Goal: Complete application form: Complete application form

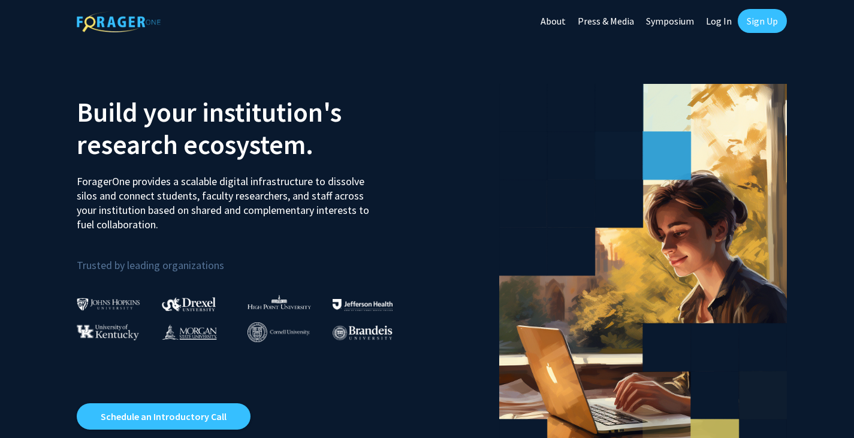
click at [714, 20] on link "Log In" at bounding box center [719, 21] width 38 height 42
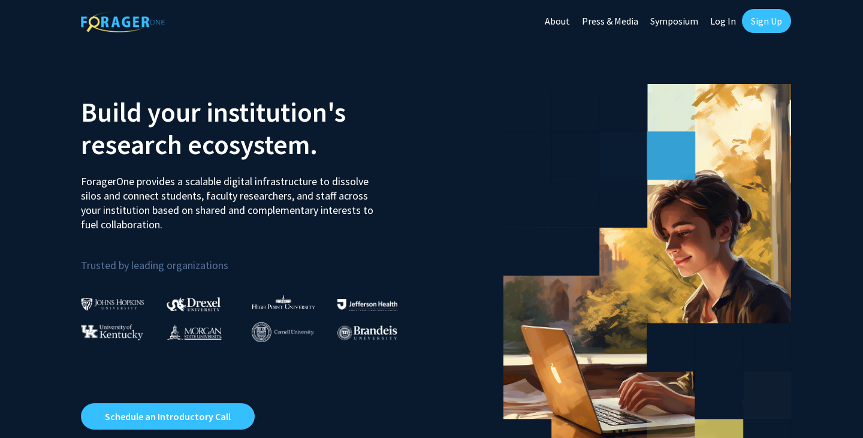
select select
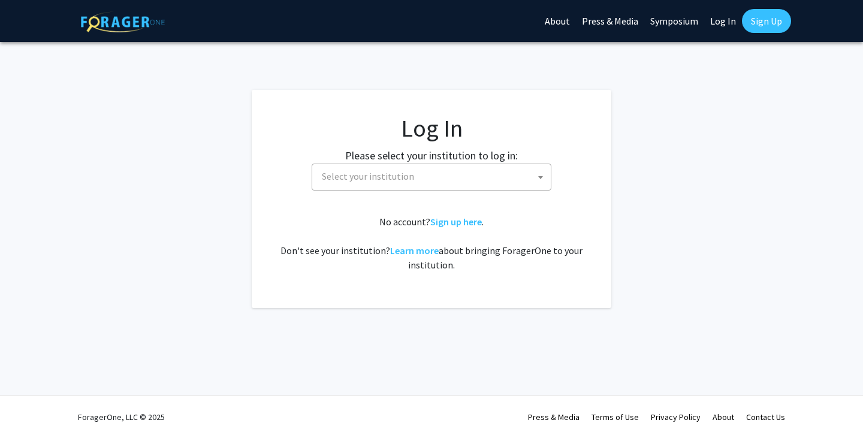
click at [453, 168] on span "Select your institution" at bounding box center [434, 176] width 234 height 25
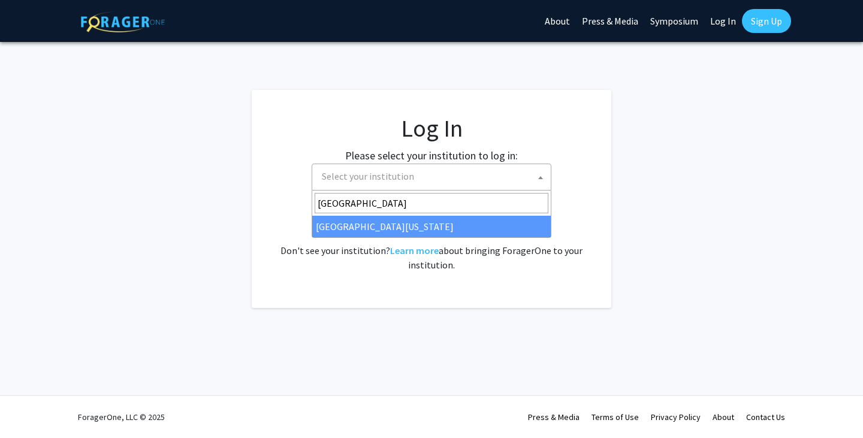
type input "[GEOGRAPHIC_DATA]"
select select "33"
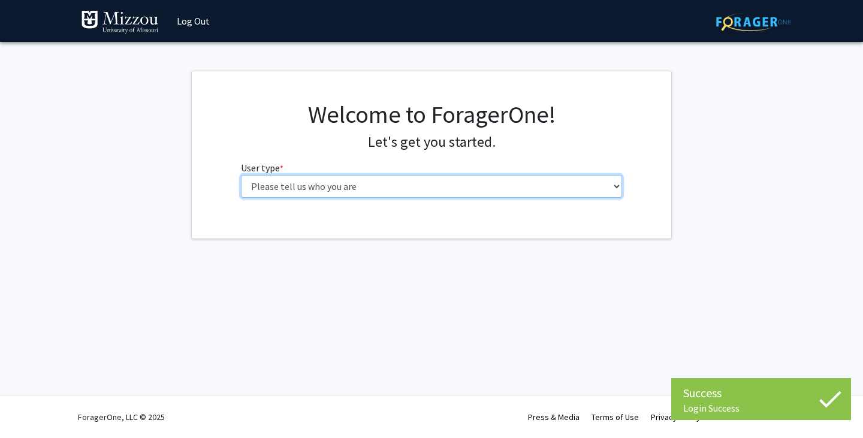
click at [389, 192] on select "Please tell us who you are Undergraduate Student Master's Student Doctoral Cand…" at bounding box center [432, 186] width 382 height 23
select select "1: undergrad"
click at [241, 175] on select "Please tell us who you are Undergraduate Student Master's Student Doctoral Cand…" at bounding box center [432, 186] width 382 height 23
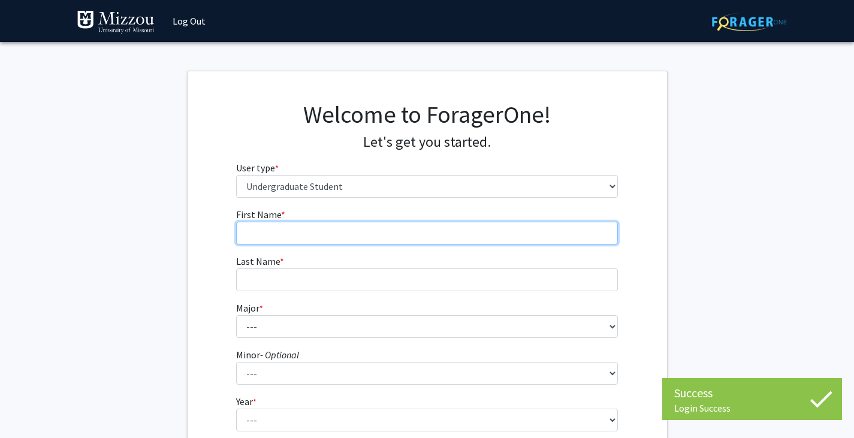
click at [399, 231] on input "First Name * required" at bounding box center [427, 233] width 382 height 23
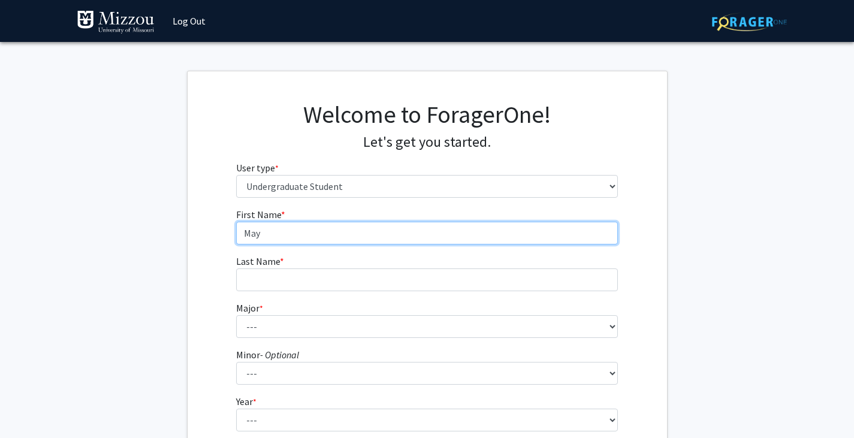
type input "Maya"
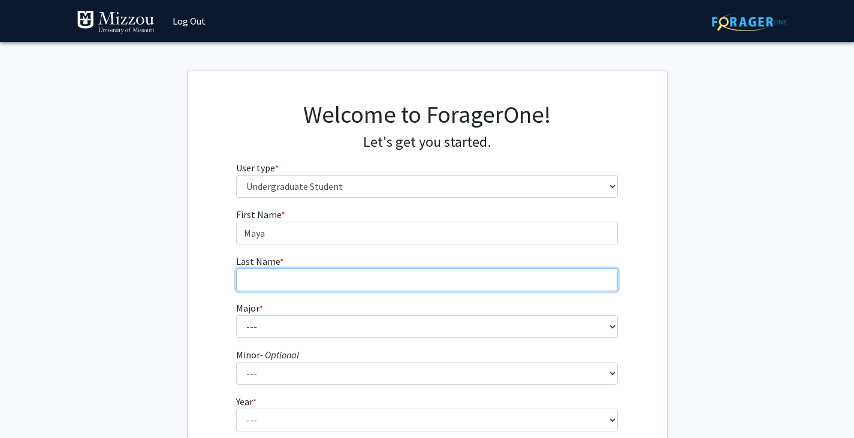
type input "[PERSON_NAME]"
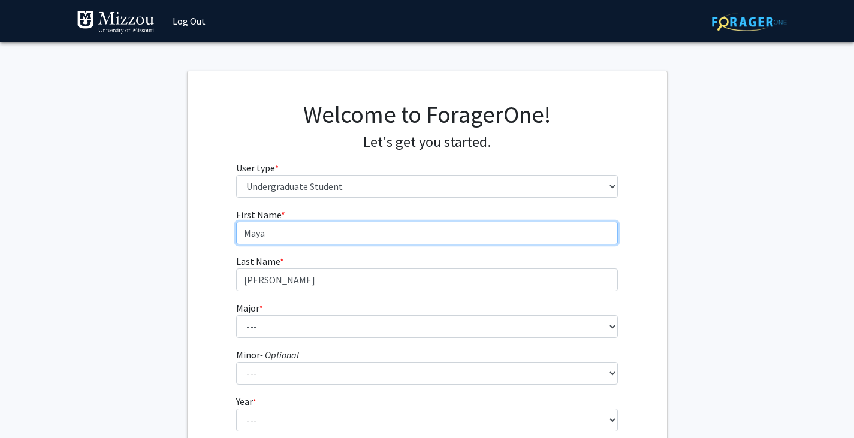
type input "Maya"
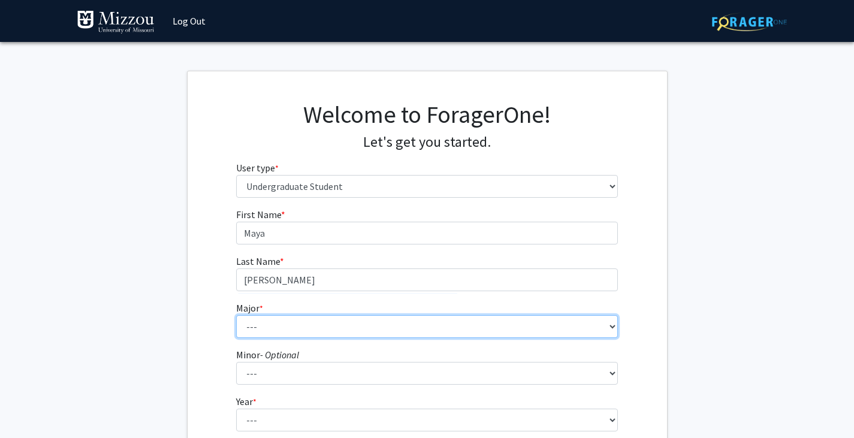
click at [297, 327] on select "--- Agribusiness Management Agricultural Education Agricultural Education: Comm…" at bounding box center [427, 326] width 382 height 23
select select "150: 2640"
click at [236, 315] on select "--- Agribusiness Management Agricultural Education Agricultural Education: Comm…" at bounding box center [427, 326] width 382 height 23
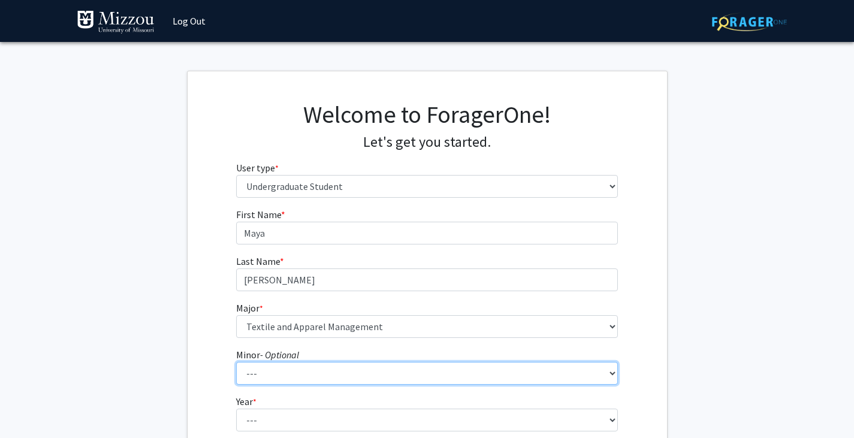
click at [350, 367] on select "--- Accountancy Aerospace Engineering Aerospace Studies Agribusiness Management…" at bounding box center [427, 373] width 382 height 23
select select "20: 1976"
click at [236, 362] on select "--- Accountancy Aerospace Engineering Aerospace Studies Agribusiness Management…" at bounding box center [427, 373] width 382 height 23
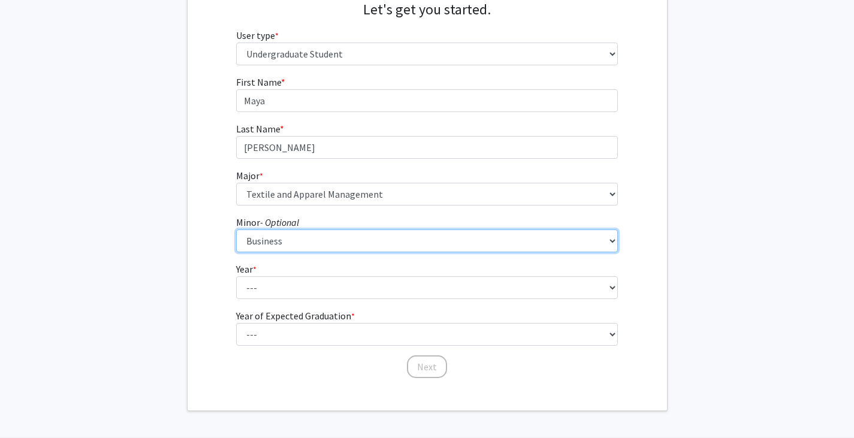
scroll to position [175, 0]
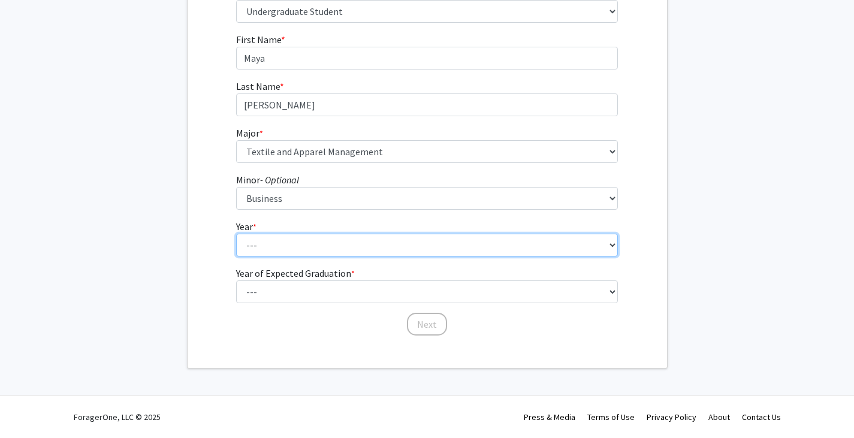
click at [432, 253] on select "--- First-year Sophomore Junior Senior Postbaccalaureate Certificate" at bounding box center [427, 245] width 382 height 23
select select "2: sophomore"
click at [236, 234] on select "--- First-year Sophomore Junior Senior Postbaccalaureate Certificate" at bounding box center [427, 245] width 382 height 23
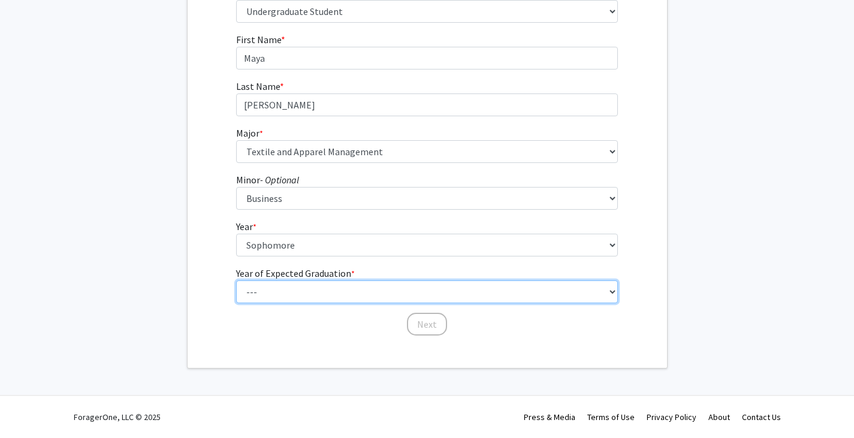
click at [353, 293] on select "--- 2025 2026 2027 2028 2029 2030 2031 2032 2033 2034" at bounding box center [427, 292] width 382 height 23
select select "4: 2028"
click at [236, 281] on select "--- 2025 2026 2027 2028 2029 2030 2031 2032 2033 2034" at bounding box center [427, 292] width 382 height 23
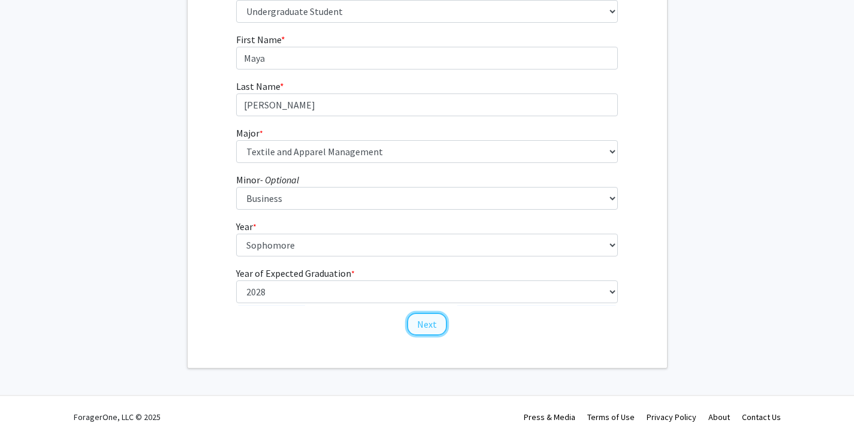
click at [416, 327] on button "Next" at bounding box center [427, 324] width 40 height 23
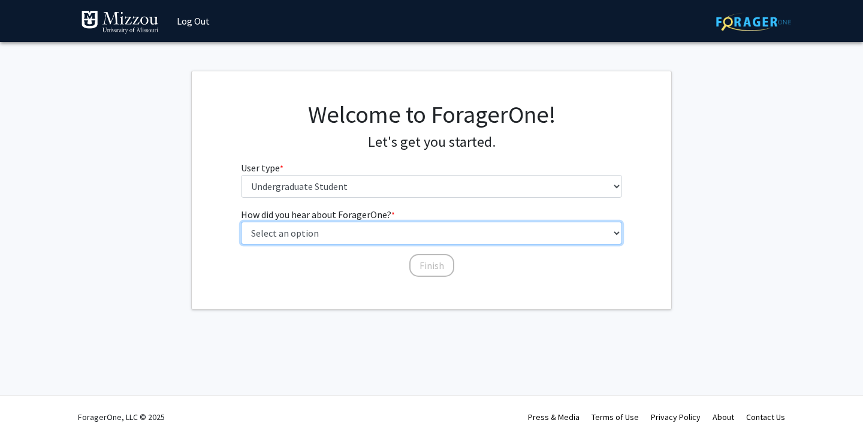
click at [324, 232] on select "Select an option Peer/student recommendation Faculty/staff recommendation Unive…" at bounding box center [432, 233] width 382 height 23
select select "2: faculty_recommendation"
click at [241, 222] on select "Select an option Peer/student recommendation Faculty/staff recommendation Unive…" at bounding box center [432, 233] width 382 height 23
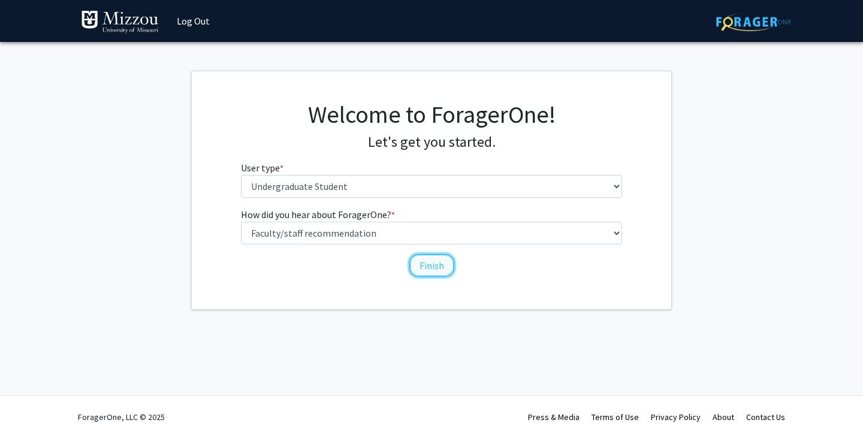
click at [433, 269] on button "Finish" at bounding box center [431, 265] width 45 height 23
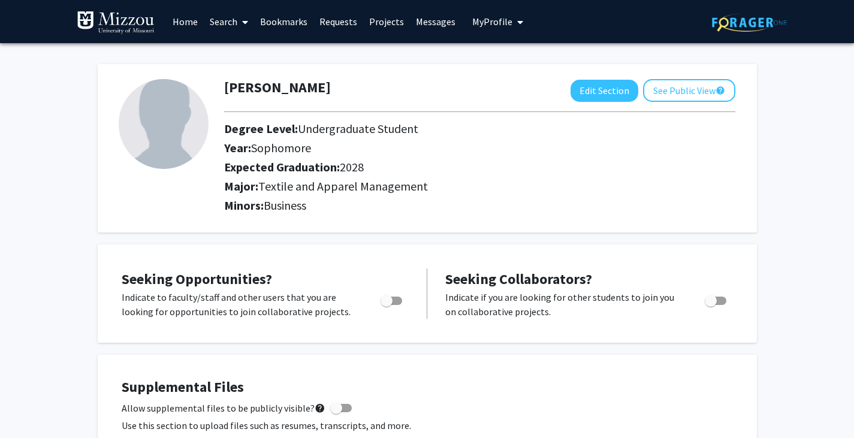
click at [186, 25] on link "Home" at bounding box center [185, 22] width 37 height 42
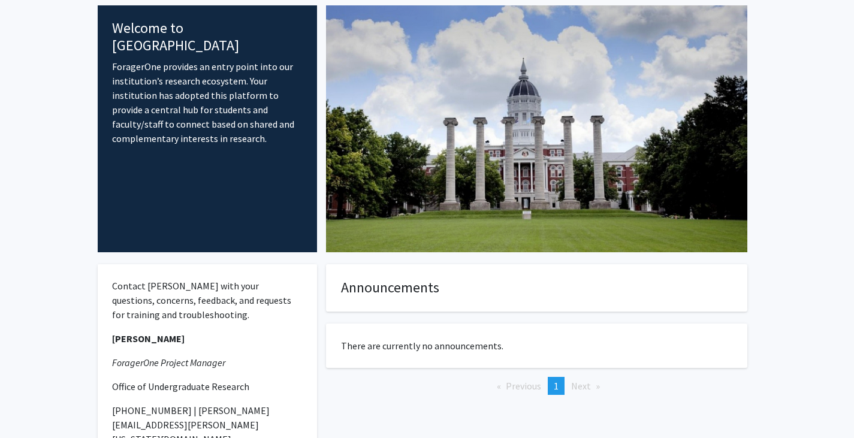
scroll to position [37, 0]
